Goal: Task Accomplishment & Management: Use online tool/utility

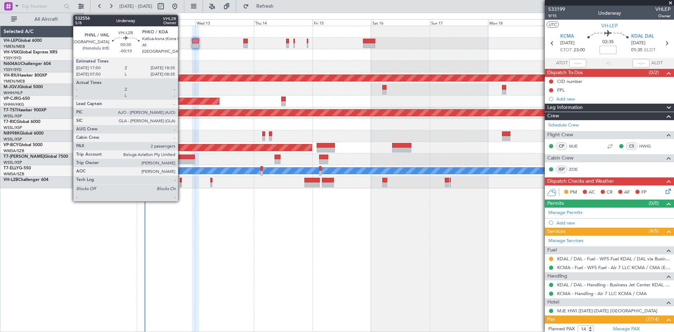
click at [181, 185] on div at bounding box center [181, 184] width 2 height 5
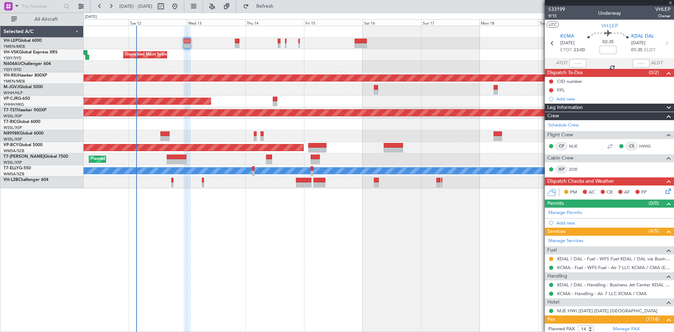
type input "-00:10"
type input "2"
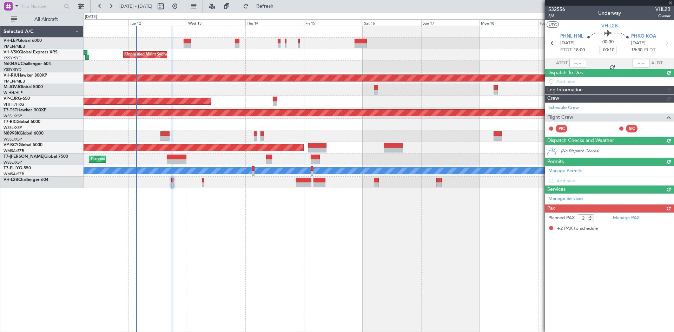
click at [368, 255] on div "[PERSON_NAME] San Antonio (San Antonio Intl) Planned Maint [GEOGRAPHIC_DATA] ([…" at bounding box center [379, 179] width 591 height 306
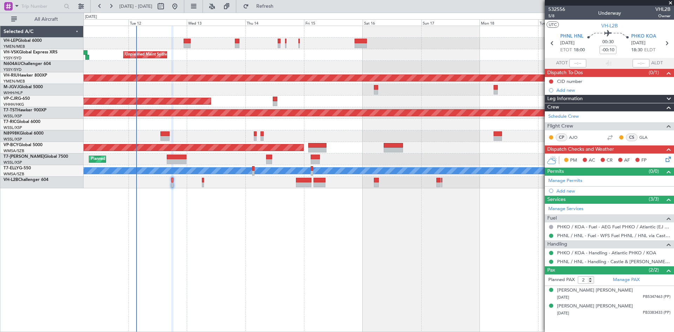
click at [288, 215] on div "[PERSON_NAME] San Antonio (San Antonio Intl) Planned Maint [GEOGRAPHIC_DATA] ([…" at bounding box center [379, 179] width 591 height 306
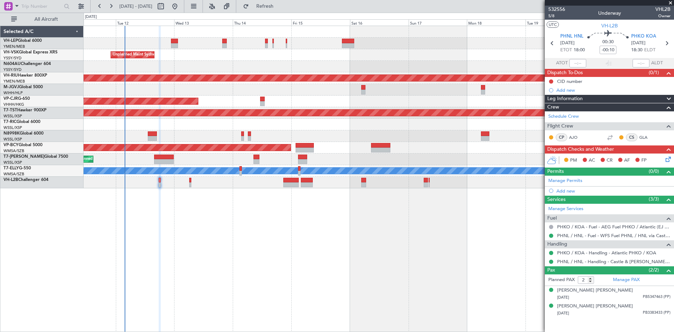
click at [248, 232] on div "Planned Maint [GEOGRAPHIC_DATA] ([GEOGRAPHIC_DATA] International) [PERSON_NAME]…" at bounding box center [379, 179] width 591 height 306
click at [171, 46] on div at bounding box center [174, 45] width 7 height 5
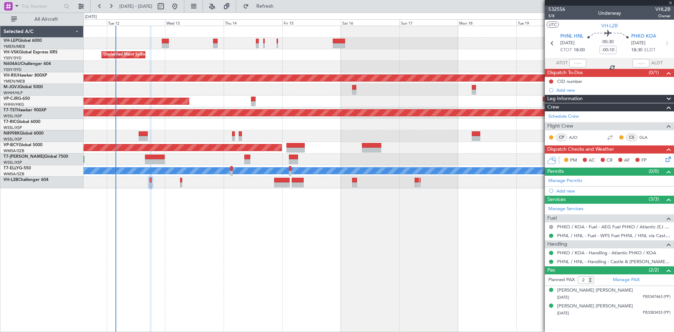
click at [433, 239] on div "Planned Maint [GEOGRAPHIC_DATA] ([GEOGRAPHIC_DATA] International) [PERSON_NAME]…" at bounding box center [379, 179] width 591 height 306
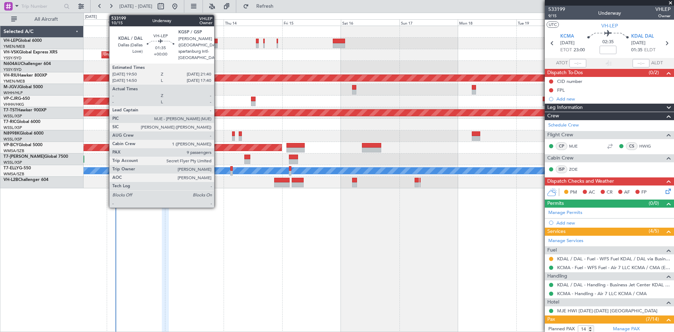
click at [217, 45] on div at bounding box center [215, 45] width 5 height 5
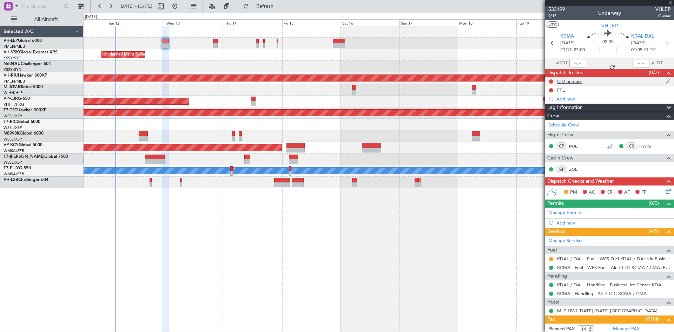
type input "9"
